Goal: Task Accomplishment & Management: Use online tool/utility

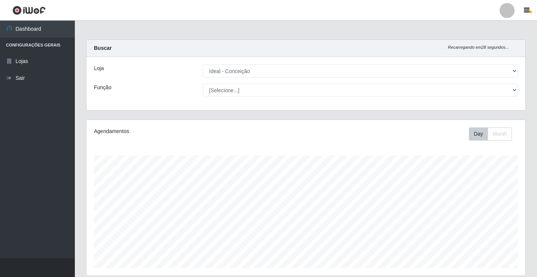
select select "231"
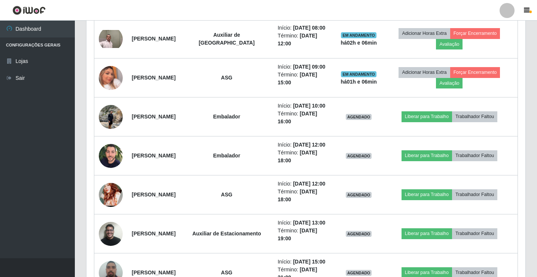
scroll to position [155, 439]
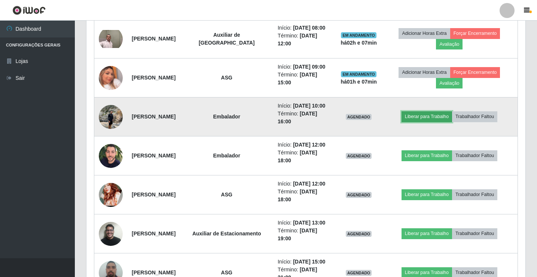
click at [419, 117] on button "Liberar para Trabalho" at bounding box center [427, 116] width 51 height 10
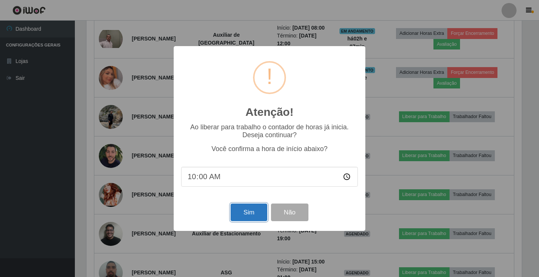
click at [244, 213] on button "Sim" at bounding box center [249, 212] width 36 height 18
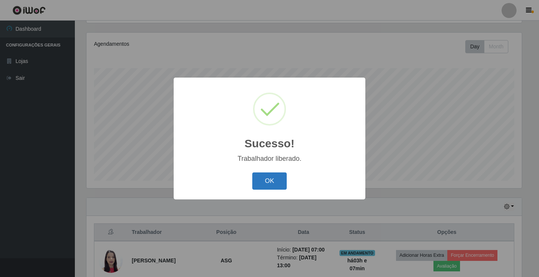
click at [260, 186] on button "OK" at bounding box center [269, 181] width 35 height 18
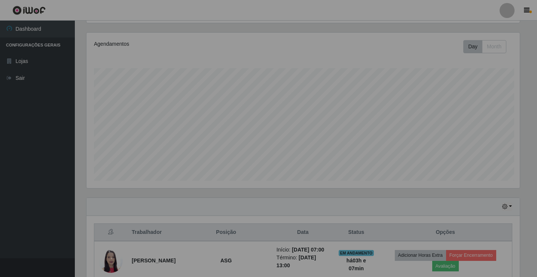
scroll to position [155, 439]
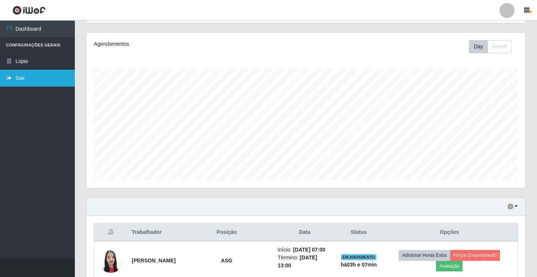
click at [36, 81] on link "Sair" at bounding box center [37, 78] width 75 height 17
